Goal: Book appointment/travel/reservation

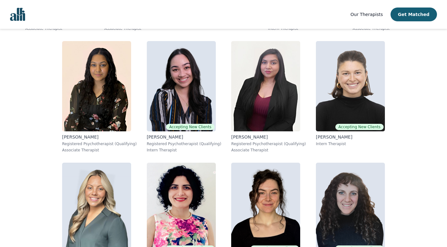
scroll to position [1104, 0]
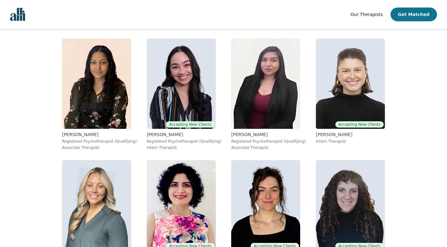
click at [411, 14] on button "Get Matched" at bounding box center [414, 15] width 46 height 14
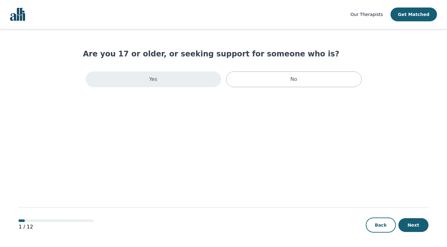
click at [210, 77] on div "Yes" at bounding box center [154, 80] width 136 height 16
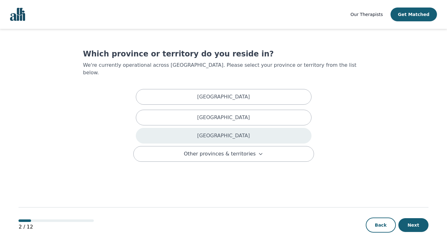
click at [218, 132] on p "[GEOGRAPHIC_DATA]" at bounding box center [223, 136] width 53 height 8
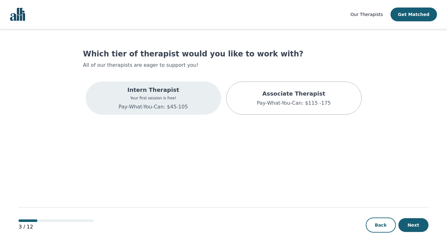
click at [199, 99] on div "Intern Therapist Your first session is free! Pay-What-You-Can: $45-105" at bounding box center [154, 98] width 136 height 33
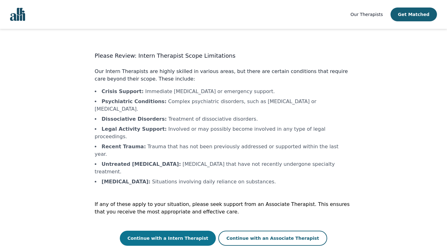
click at [204, 231] on button "Continue with a Intern Therapist" at bounding box center [168, 238] width 96 height 15
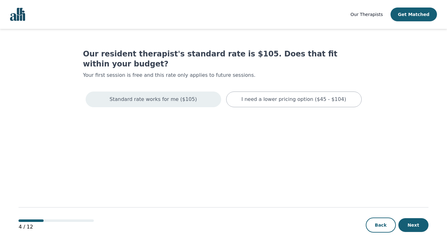
click at [165, 94] on div "Standard rate works for me ($105)" at bounding box center [154, 100] width 136 height 16
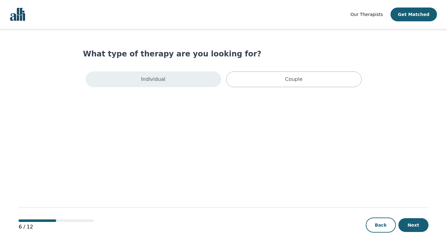
click at [200, 81] on div "Individual" at bounding box center [154, 80] width 136 height 16
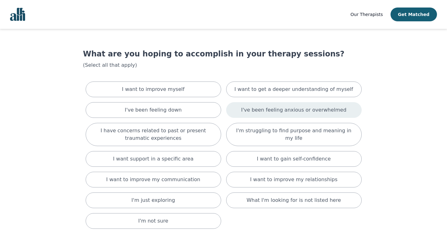
click at [251, 112] on p "I've been feeling anxious or overwhelmed" at bounding box center [293, 110] width 105 height 8
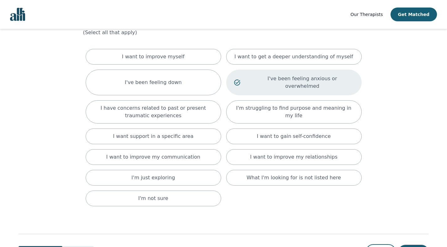
scroll to position [52, 0]
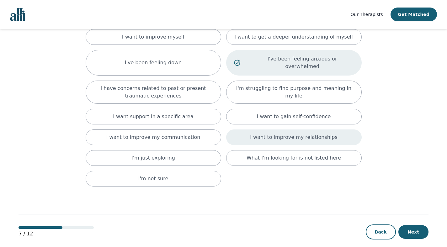
click at [297, 134] on p "I want to improve my relationships" at bounding box center [293, 138] width 87 height 8
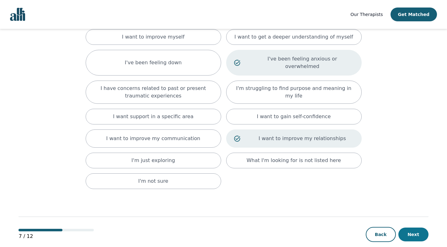
click at [412, 228] on button "Next" at bounding box center [414, 235] width 30 height 14
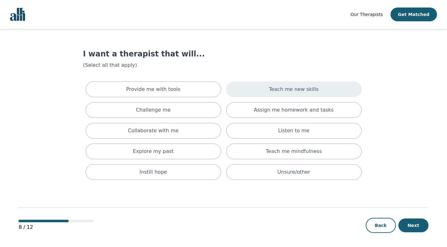
click at [247, 93] on div "Teach me new skills" at bounding box center [294, 90] width 136 height 16
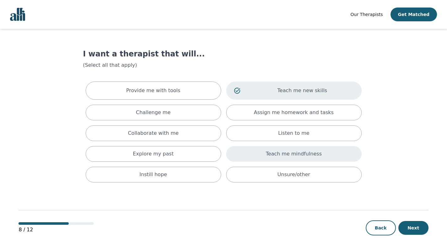
click at [260, 158] on div "Teach me mindfulness" at bounding box center [294, 154] width 136 height 16
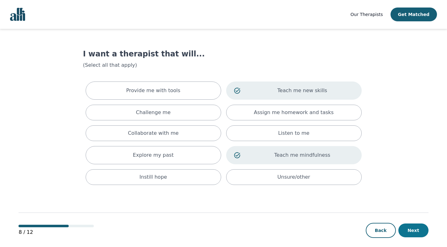
click at [406, 229] on button "Next" at bounding box center [414, 231] width 30 height 14
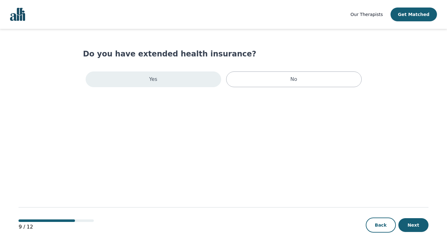
click at [207, 79] on div "Yes" at bounding box center [154, 80] width 136 height 16
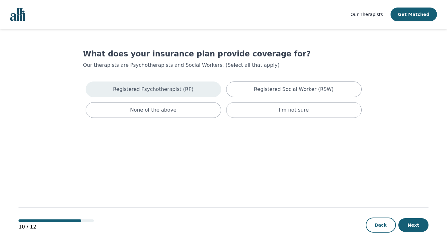
click at [207, 86] on div "Registered Psychotherapist (RP)" at bounding box center [154, 90] width 136 height 16
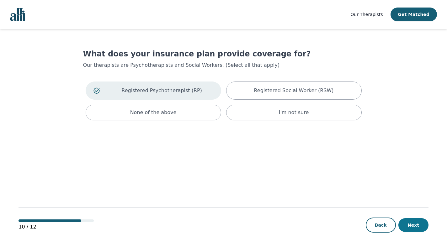
click at [410, 227] on button "Next" at bounding box center [414, 225] width 30 height 14
